Goal: Task Accomplishment & Management: Complete application form

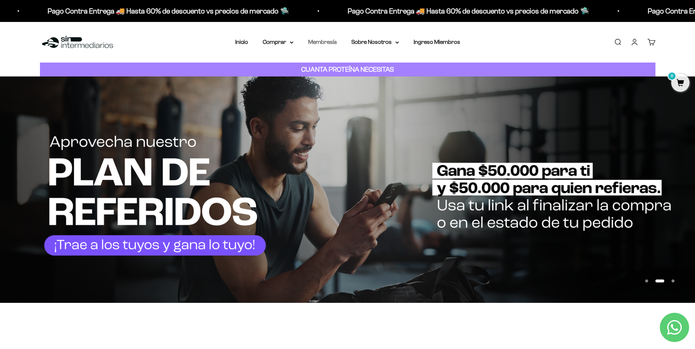
click at [322, 41] on link "Membresía" at bounding box center [322, 42] width 29 height 6
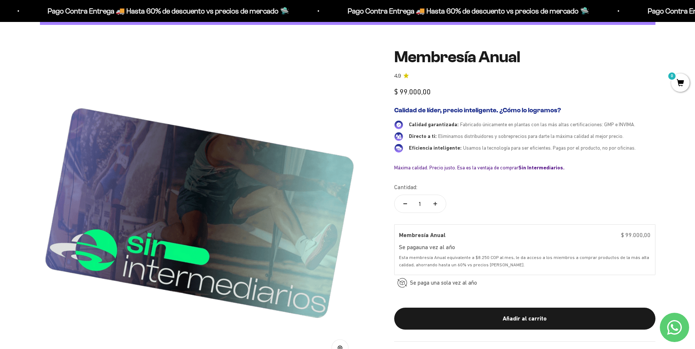
scroll to position [73, 0]
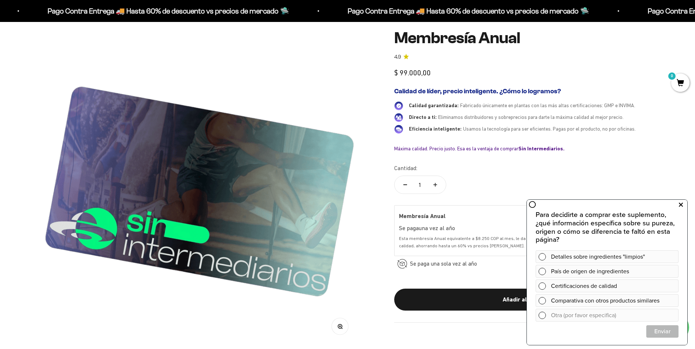
click at [681, 206] on icon at bounding box center [681, 205] width 4 height 10
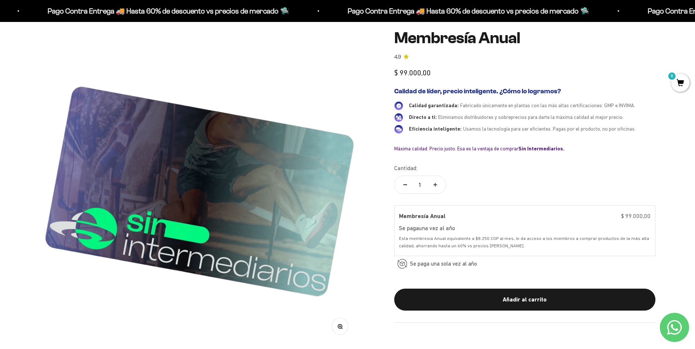
click at [674, 329] on icon "Contact us on WhatsApp" at bounding box center [674, 327] width 15 height 15
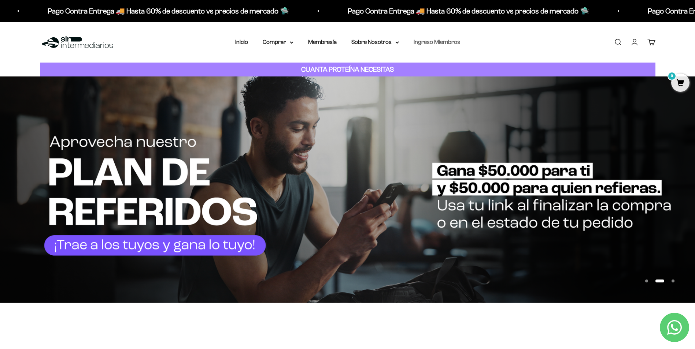
click at [430, 42] on link "Ingreso Miembros" at bounding box center [437, 42] width 47 height 6
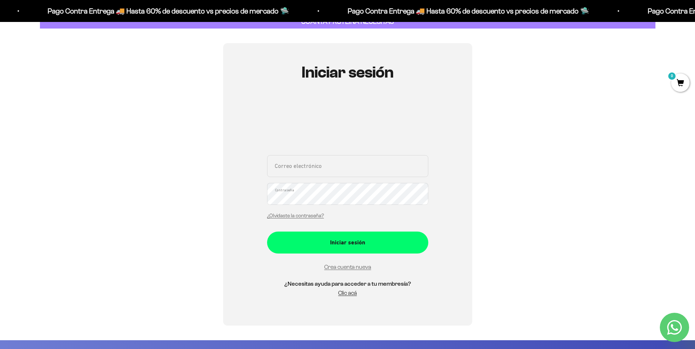
scroll to position [147, 0]
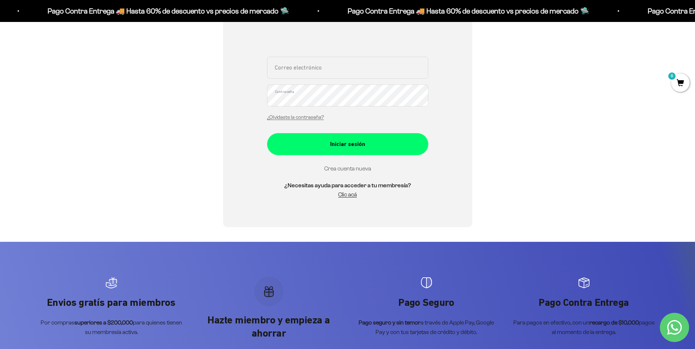
click at [361, 169] on link "Crea cuenta nueva" at bounding box center [347, 169] width 47 height 6
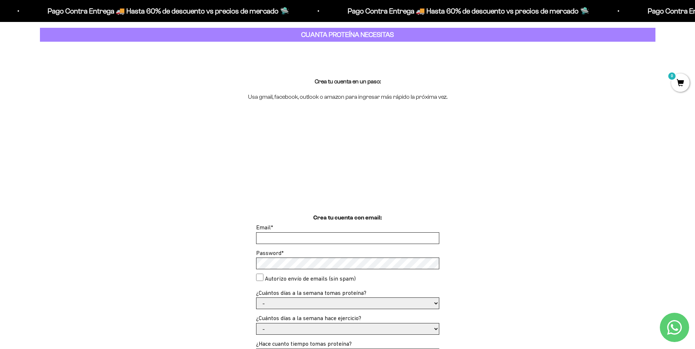
scroll to position [147, 0]
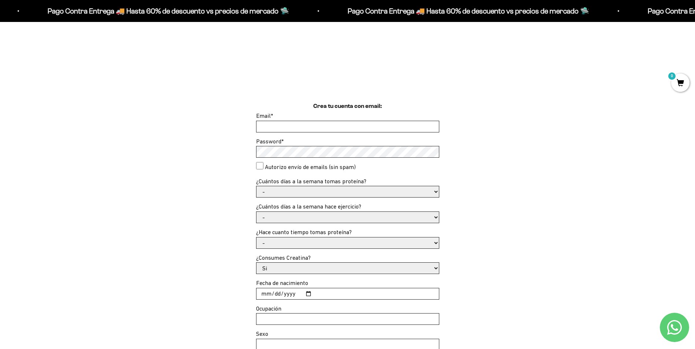
click at [323, 127] on input "Email *" at bounding box center [347, 126] width 182 height 11
type input "[EMAIL_ADDRESS][DOMAIN_NAME]"
click at [321, 190] on select "- 1 o 2 3 a 5 6 o 7" at bounding box center [347, 191] width 182 height 11
select select "3 a 5"
click at [256, 186] on select "- 1 o 2 3 a 5 6 o 7" at bounding box center [347, 191] width 182 height 11
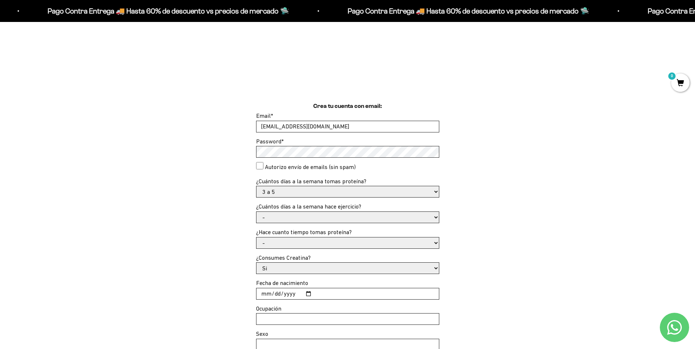
click at [280, 219] on select "- No hago 1 a 2 días 3 a 5 días 6 o 7 días" at bounding box center [347, 217] width 182 height 11
select select "3 a 5 días"
click at [256, 212] on select "- No hago 1 a 2 días 3 a 5 días 6 o 7 días" at bounding box center [347, 217] width 182 height 11
click at [295, 244] on select "- Apenas estoy empezando Menos de 6 meses Más de 6 meses Hace más de un año" at bounding box center [347, 243] width 182 height 11
select select "Apenas estoy empezando"
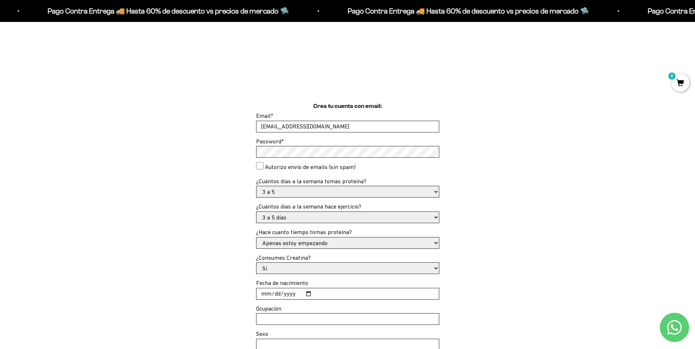
click at [256, 238] on select "- Apenas estoy empezando Menos de 6 meses Más de 6 meses Hace más de un año" at bounding box center [347, 243] width 182 height 11
click at [292, 269] on select "Si No" at bounding box center [347, 268] width 182 height 11
select select "No"
click at [256, 263] on select "Si No" at bounding box center [347, 268] width 182 height 11
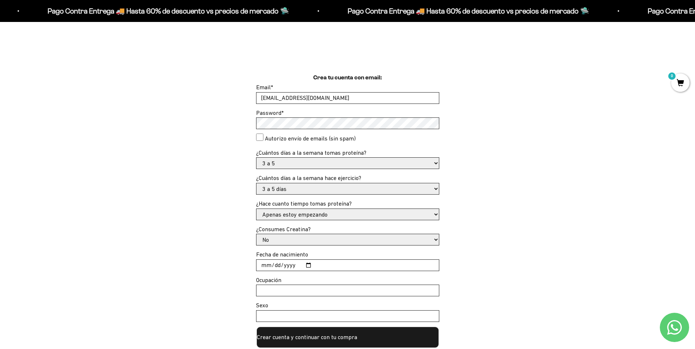
scroll to position [220, 0]
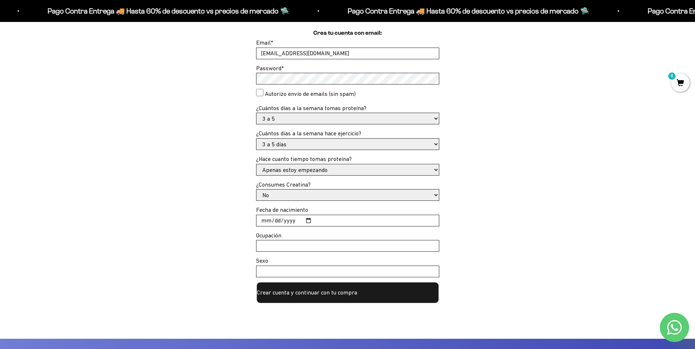
click at [326, 223] on input "Fecha de nacimiento" at bounding box center [347, 220] width 182 height 11
type input "0197-09-07"
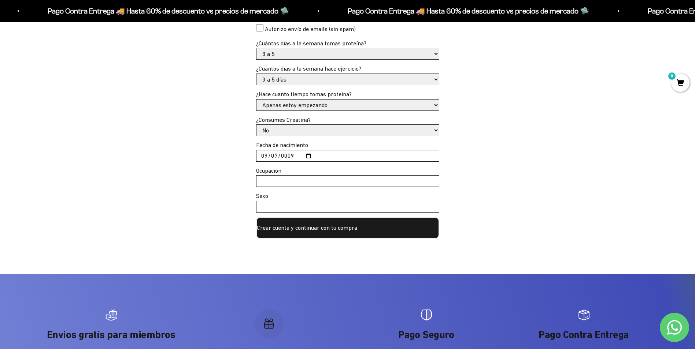
scroll to position [293, 0]
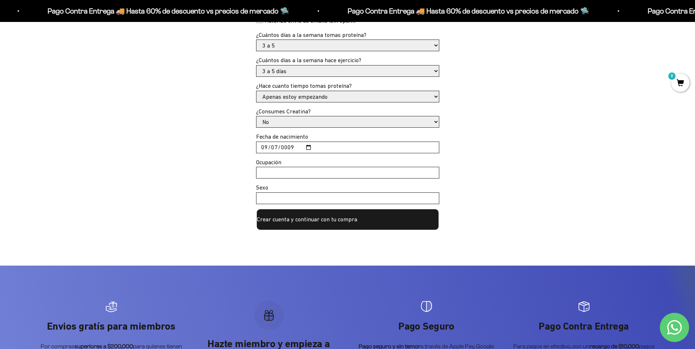
click at [293, 149] on input "0009-09-07" at bounding box center [347, 147] width 182 height 11
type input "1997-09-07"
click at [286, 171] on input "Ocupación" at bounding box center [347, 172] width 182 height 11
type input "Ingeniero Químico"
drag, startPoint x: 286, startPoint y: 200, endPoint x: 290, endPoint y: 199, distance: 4.4
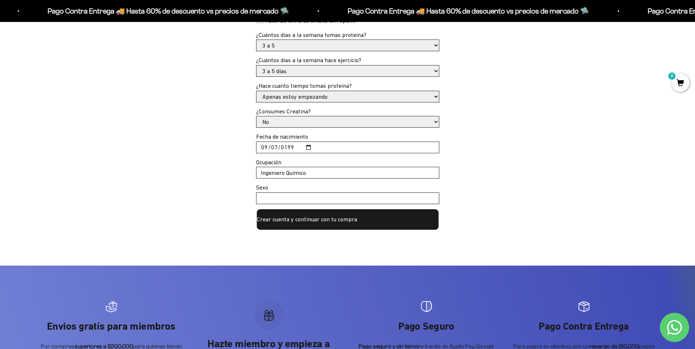
click at [286, 200] on input "Sexo" at bounding box center [347, 198] width 182 height 11
type input "F"
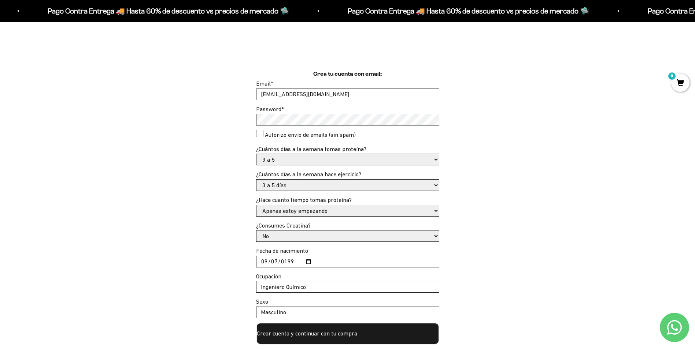
scroll to position [183, 0]
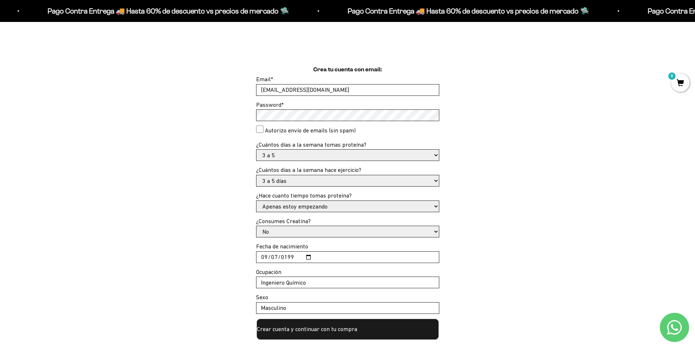
type input "Masculino"
click at [263, 129] on consent"] "Autorizo envío de emails (sin spam)" at bounding box center [259, 129] width 7 height 7
checkbox consent"] "true"
click at [355, 155] on select "- 1 o 2 3 a 5 6 o 7" at bounding box center [347, 155] width 182 height 11
select select "-"
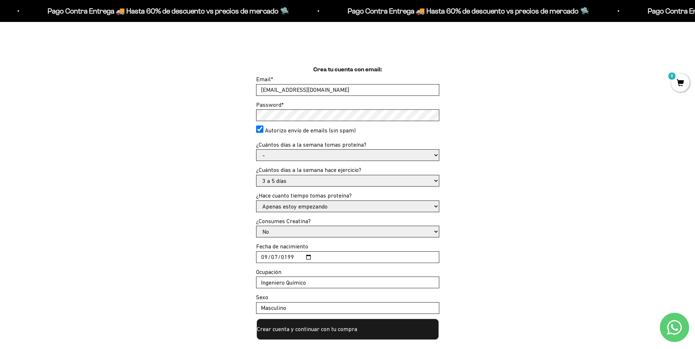
click at [256, 150] on select "- 1 o 2 3 a 5 6 o 7" at bounding box center [347, 155] width 182 height 11
click at [311, 206] on select "- Apenas estoy empezando Menos de 6 meses Más de 6 meses Hace más de un año" at bounding box center [347, 206] width 182 height 11
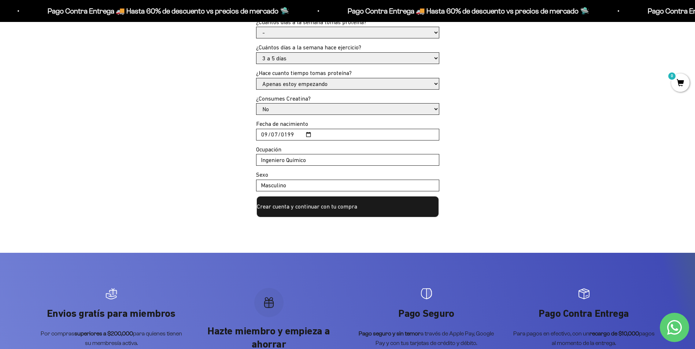
scroll to position [330, 0]
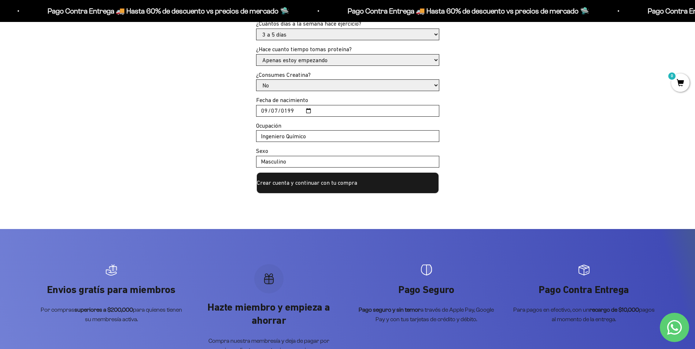
click at [290, 187] on button "Crear cuenta y continuar con tu compra" at bounding box center [347, 183] width 183 height 22
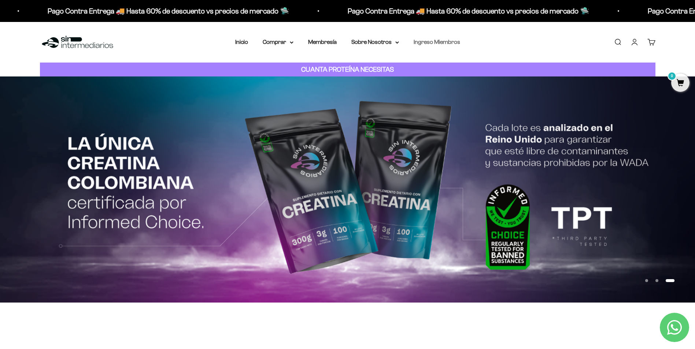
click at [429, 44] on link "Ingreso Miembros" at bounding box center [437, 42] width 47 height 6
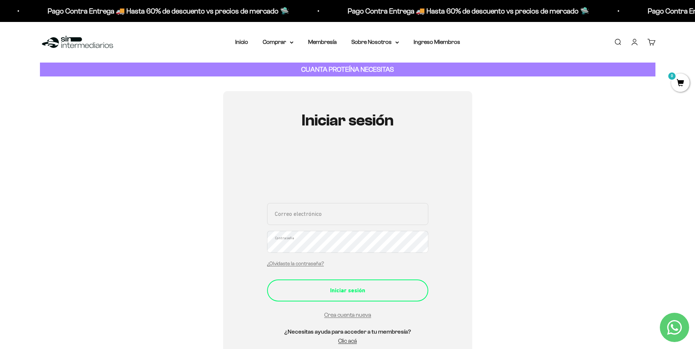
type input "alejandrorodriguez_97@hotmail.com"
click at [331, 290] on div "Iniciar sesión" at bounding box center [348, 291] width 132 height 10
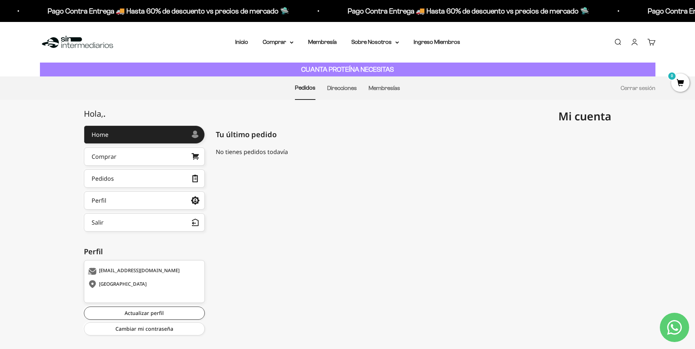
click at [590, 121] on span "Mi cuenta" at bounding box center [584, 116] width 53 height 15
click at [633, 44] on link "Cuenta" at bounding box center [634, 42] width 8 height 8
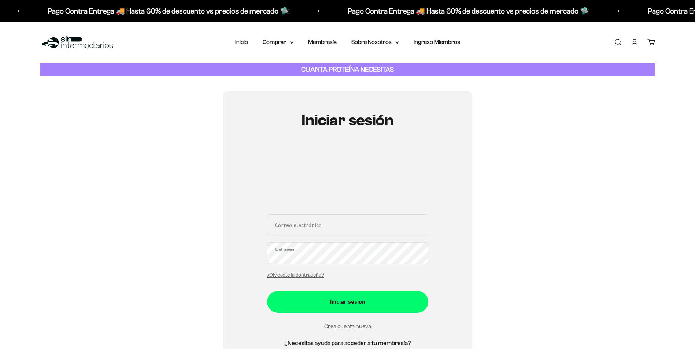
type input "[EMAIL_ADDRESS][DOMAIN_NAME]"
